Goal: Transaction & Acquisition: Purchase product/service

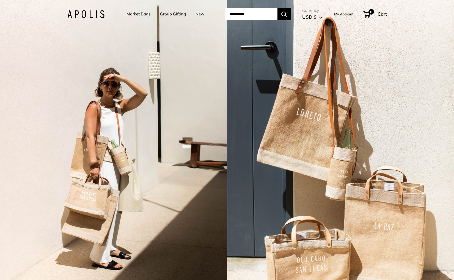
click at [138, 12] on link "Market Bags" at bounding box center [139, 14] width 24 height 8
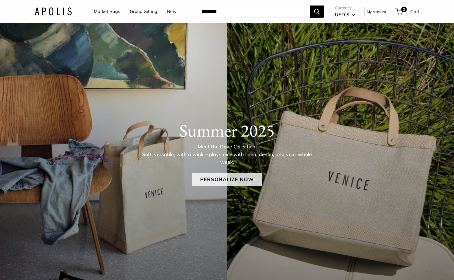
click at [215, 177] on link "Personalize Now" at bounding box center [227, 179] width 70 height 13
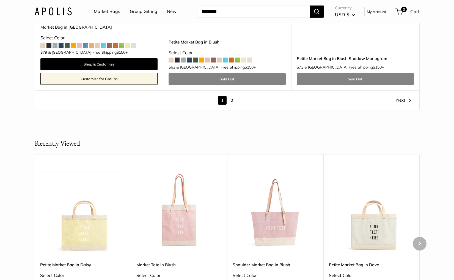
scroll to position [3290, 0]
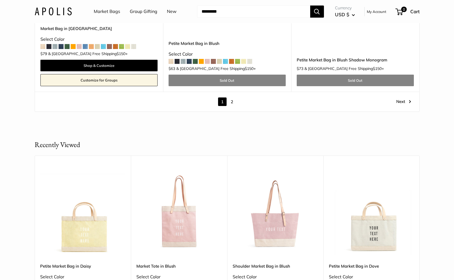
click at [232, 97] on link "2" at bounding box center [232, 101] width 9 height 9
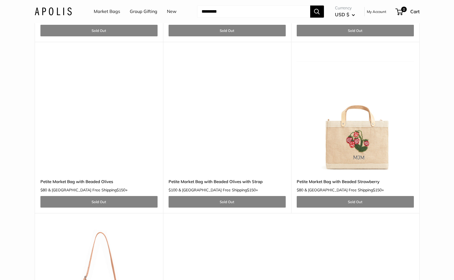
scroll to position [1076, 0]
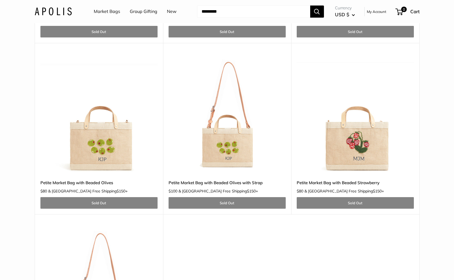
click at [0, 0] on img at bounding box center [0, 0] width 0 height 0
